Goal: Information Seeking & Learning: Learn about a topic

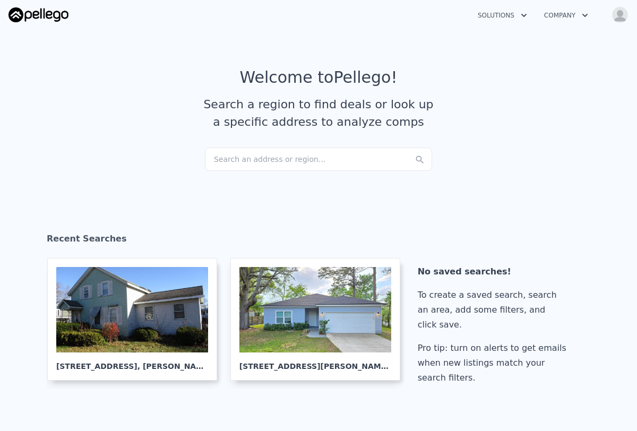
click at [628, 19] on button "Open user menu" at bounding box center [617, 14] width 21 height 17
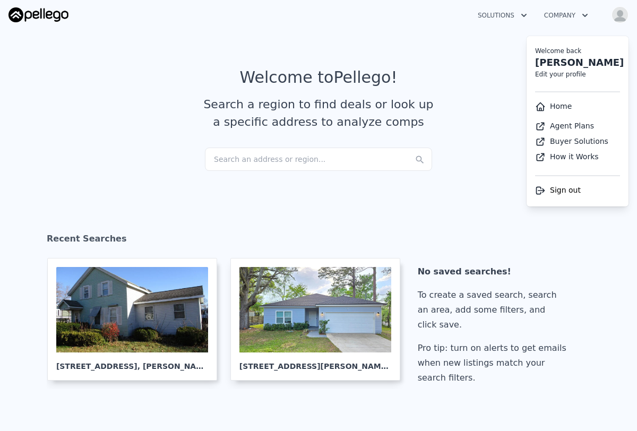
click at [449, 76] on article "Welcome to Pellego ! Search a region to find deals or look up a specific addres…" at bounding box center [318, 108] width 620 height 80
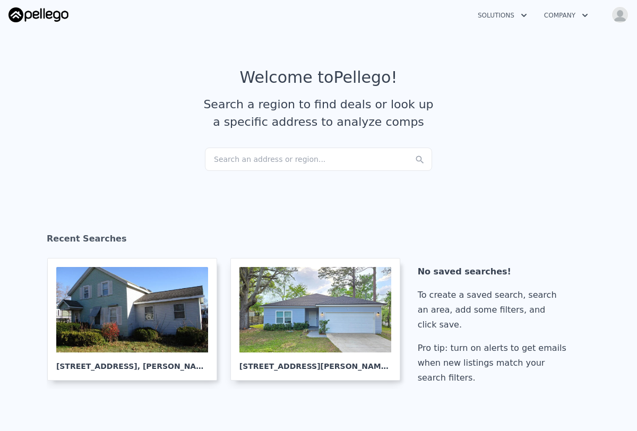
click at [311, 166] on div "Search an address or region..." at bounding box center [318, 159] width 227 height 23
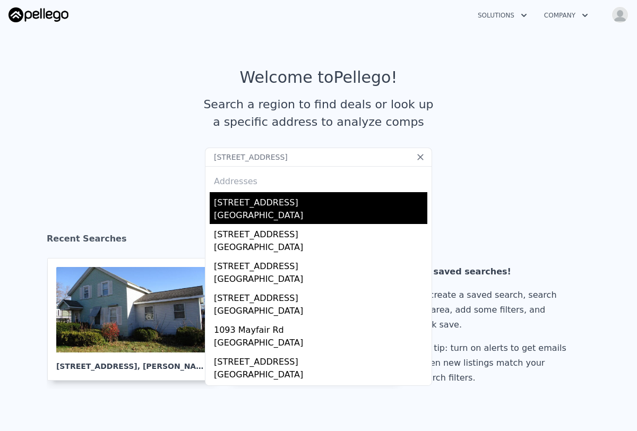
type input "[STREET_ADDRESS]"
click at [318, 217] on div "[GEOGRAPHIC_DATA]" at bounding box center [320, 216] width 213 height 15
